Goal: Task Accomplishment & Management: Use online tool/utility

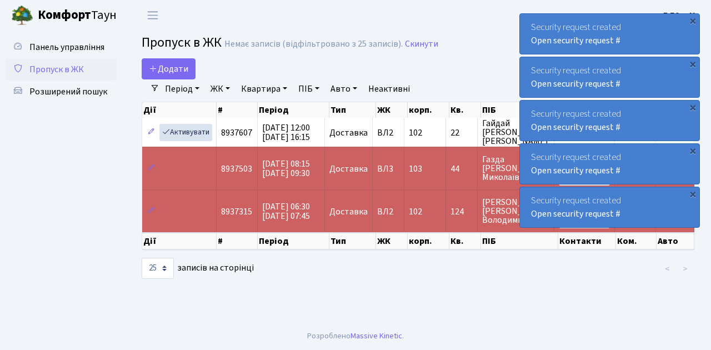
select select "25"
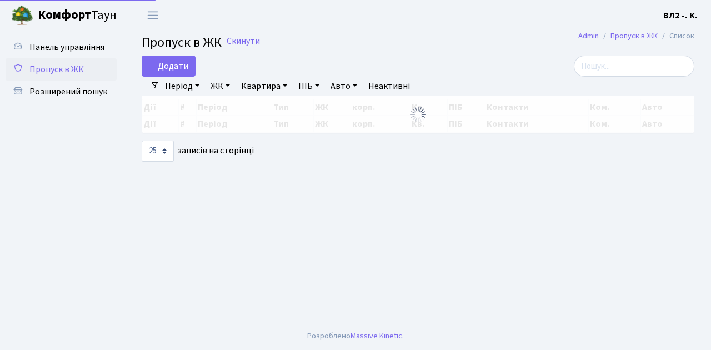
select select "25"
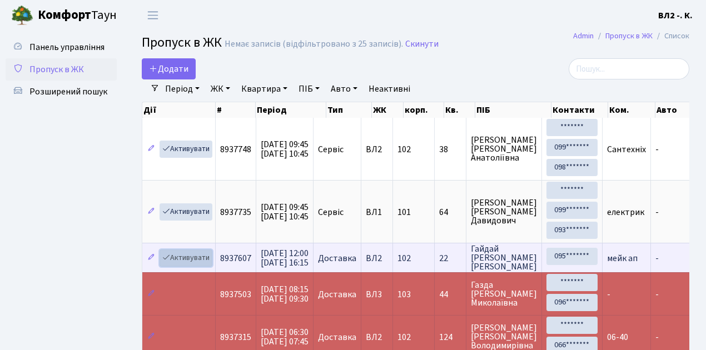
click at [203, 259] on link "Активувати" at bounding box center [185, 257] width 53 height 17
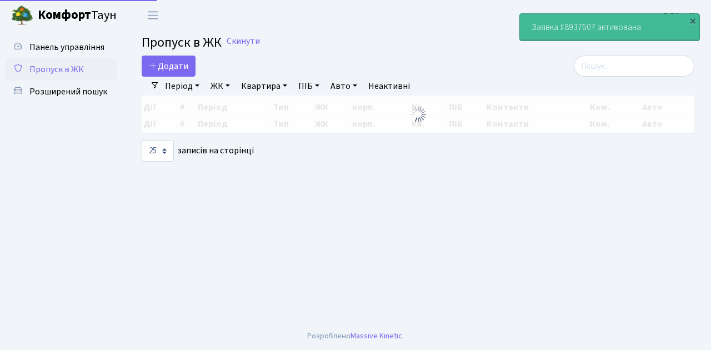
select select "25"
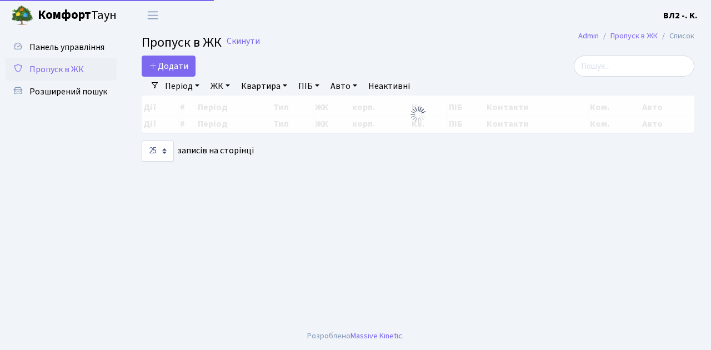
select select "25"
